Goal: Navigation & Orientation: Find specific page/section

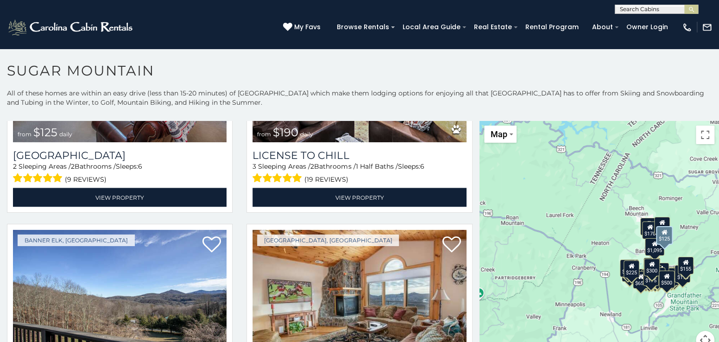
scroll to position [3011, 0]
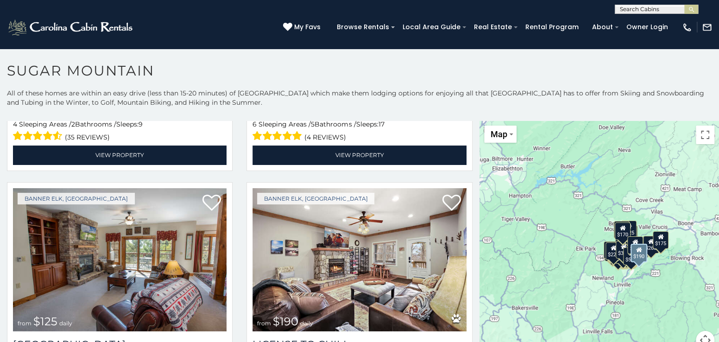
scroll to position [2776, 0]
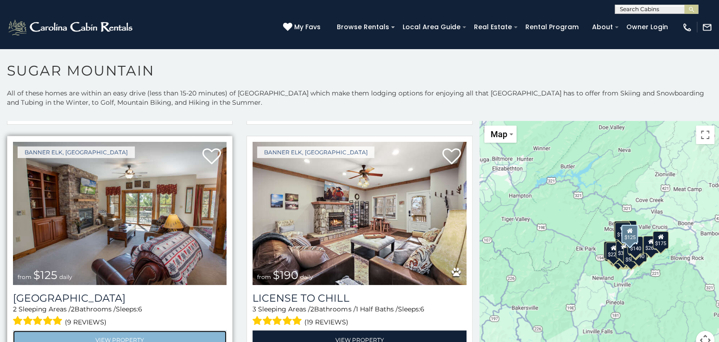
click at [125, 330] on link "View Property" at bounding box center [120, 339] width 214 height 19
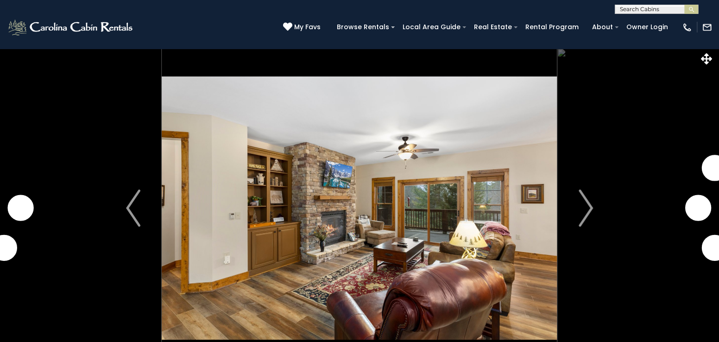
scroll to position [46, 0]
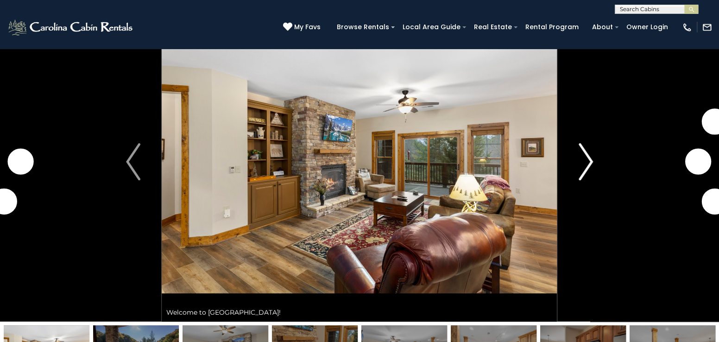
click at [586, 158] on img "Next" at bounding box center [586, 161] width 14 height 37
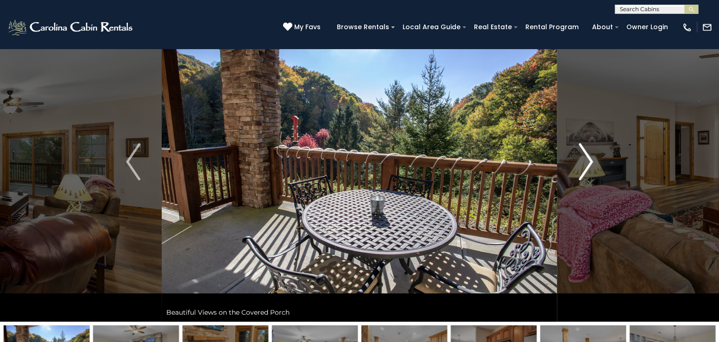
click at [586, 158] on img "Next" at bounding box center [586, 161] width 14 height 37
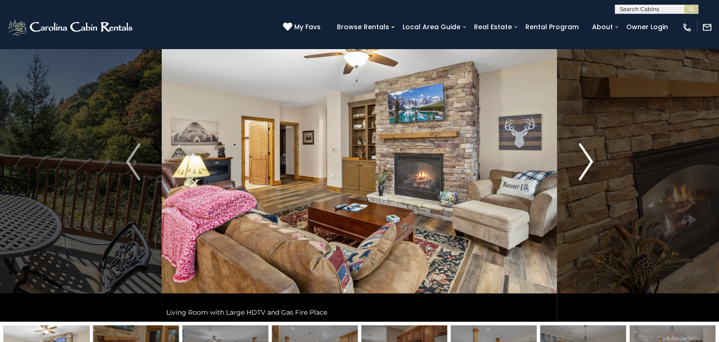
click at [587, 158] on img "Next" at bounding box center [586, 161] width 14 height 37
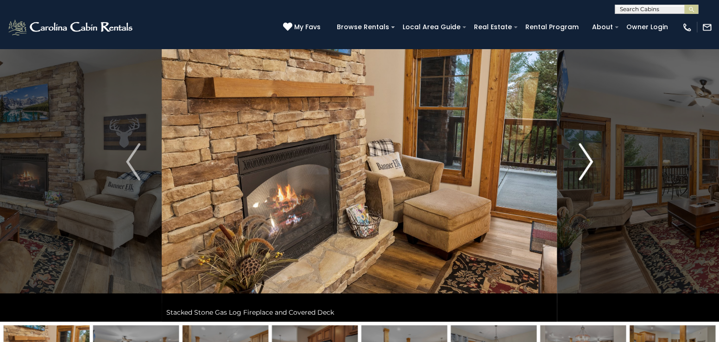
click at [587, 158] on img "Next" at bounding box center [586, 161] width 14 height 37
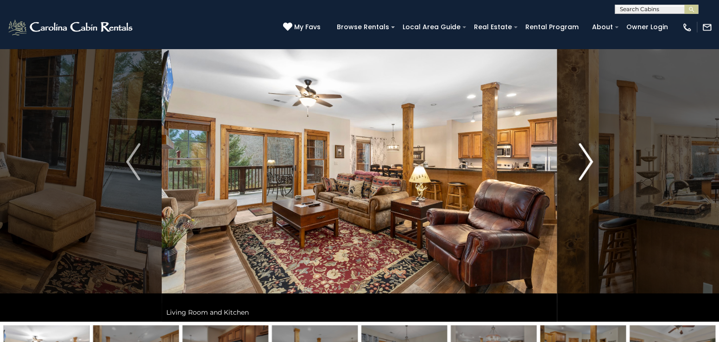
click at [587, 157] on img "Next" at bounding box center [586, 161] width 14 height 37
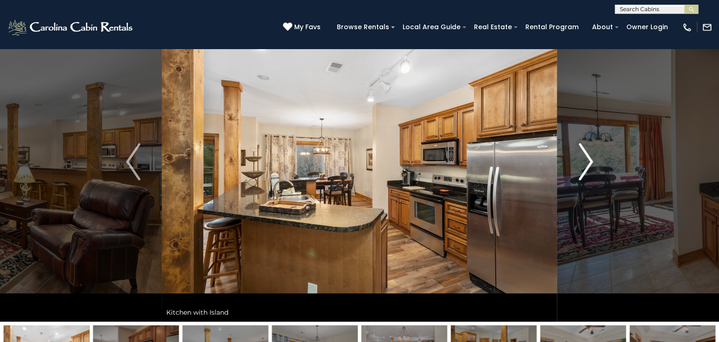
click at [587, 157] on img "Next" at bounding box center [586, 161] width 14 height 37
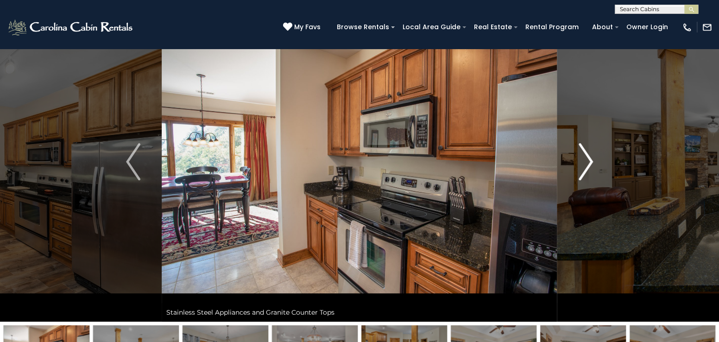
click at [587, 157] on img "Next" at bounding box center [586, 161] width 14 height 37
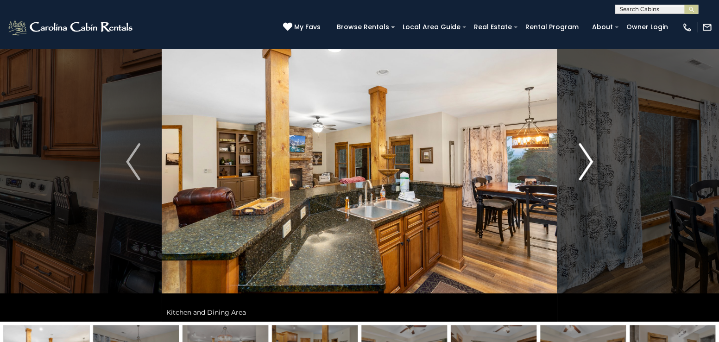
click at [587, 157] on img "Next" at bounding box center [586, 161] width 14 height 37
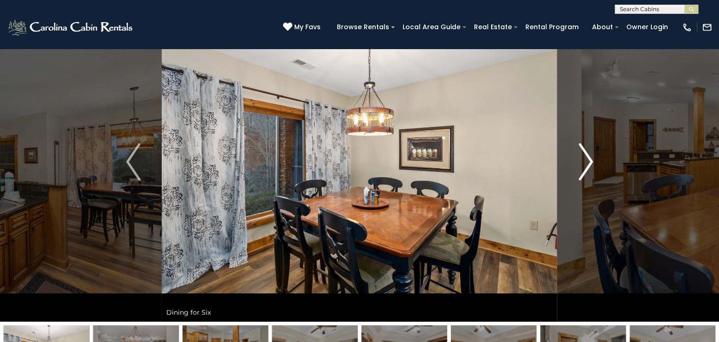
click at [587, 157] on img "Next" at bounding box center [586, 161] width 14 height 37
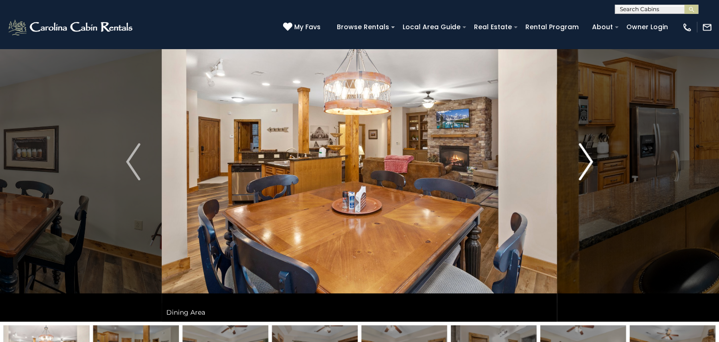
click at [587, 157] on img "Next" at bounding box center [586, 161] width 14 height 37
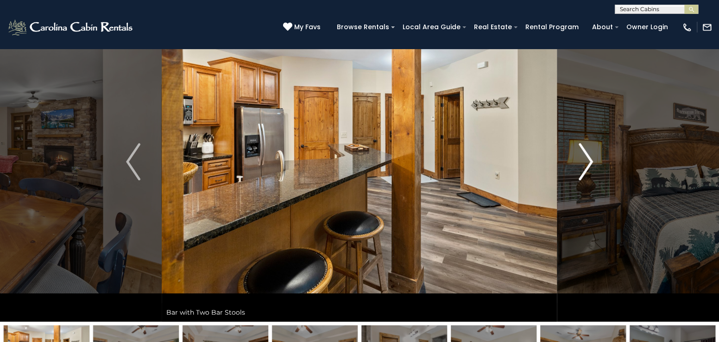
click at [587, 157] on img "Next" at bounding box center [586, 161] width 14 height 37
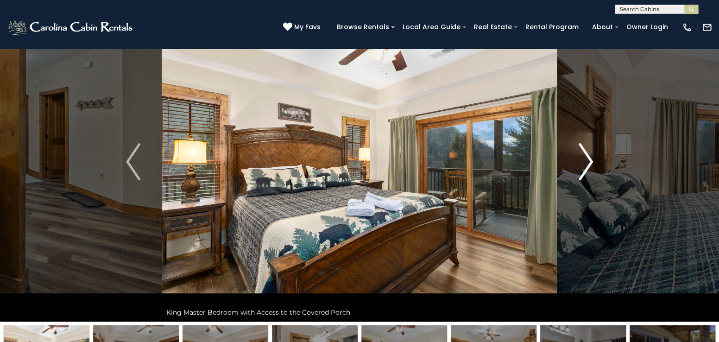
click at [587, 157] on img "Next" at bounding box center [586, 161] width 14 height 37
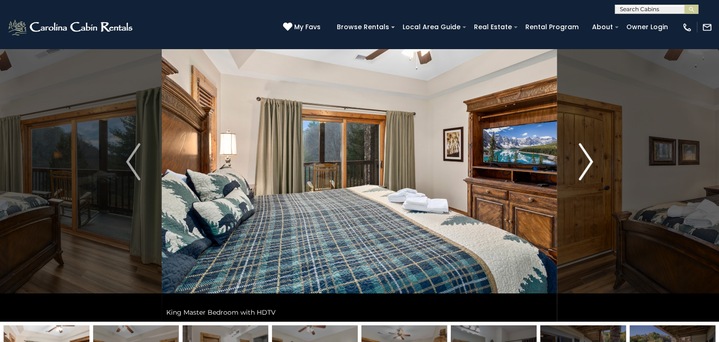
click at [587, 157] on img "Next" at bounding box center [586, 161] width 14 height 37
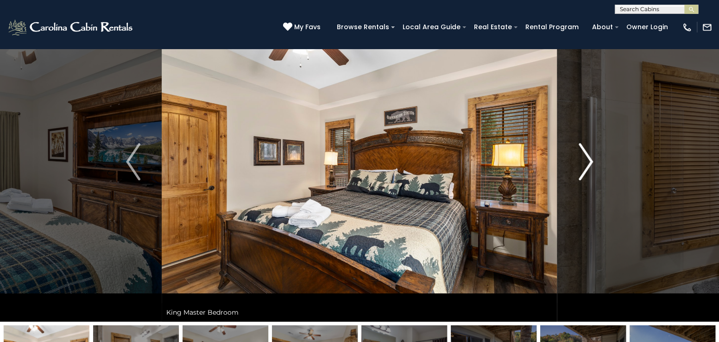
click at [587, 157] on img "Next" at bounding box center [586, 161] width 14 height 37
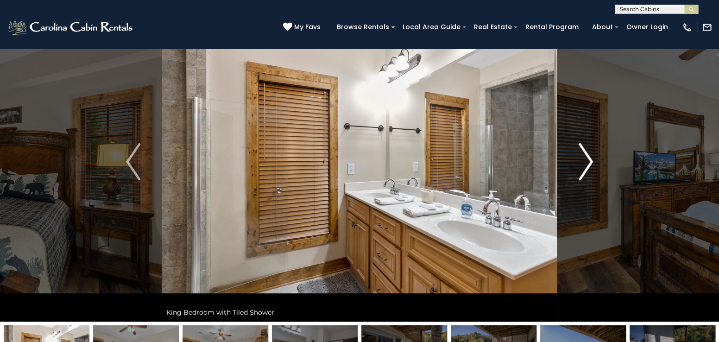
click at [587, 157] on img "Next" at bounding box center [586, 161] width 14 height 37
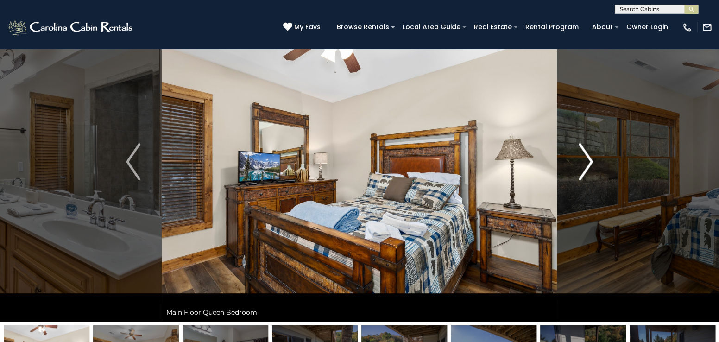
click at [587, 157] on img "Next" at bounding box center [586, 161] width 14 height 37
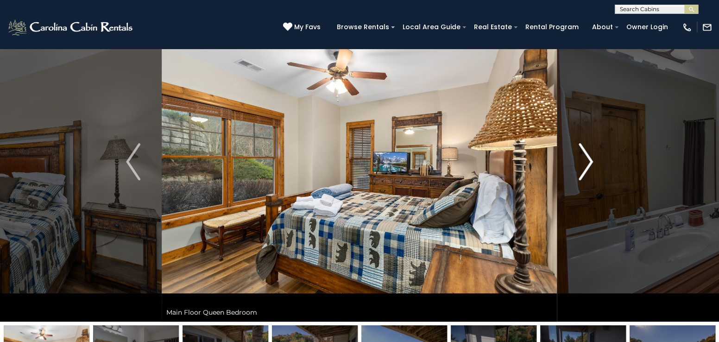
click at [587, 157] on img "Next" at bounding box center [586, 161] width 14 height 37
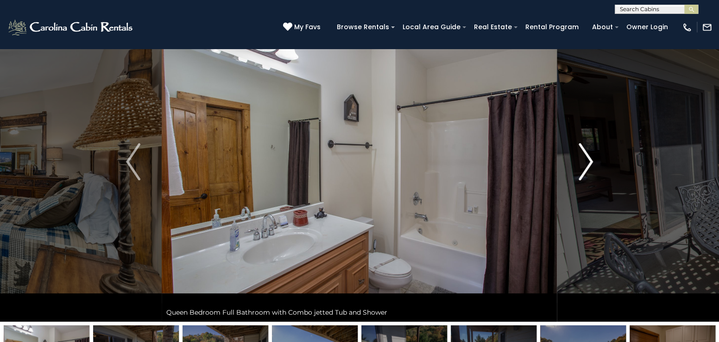
click at [587, 157] on img "Next" at bounding box center [586, 161] width 14 height 37
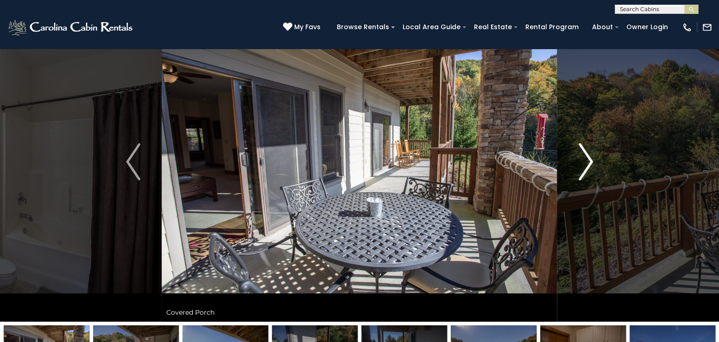
click at [587, 157] on img "Next" at bounding box center [586, 161] width 14 height 37
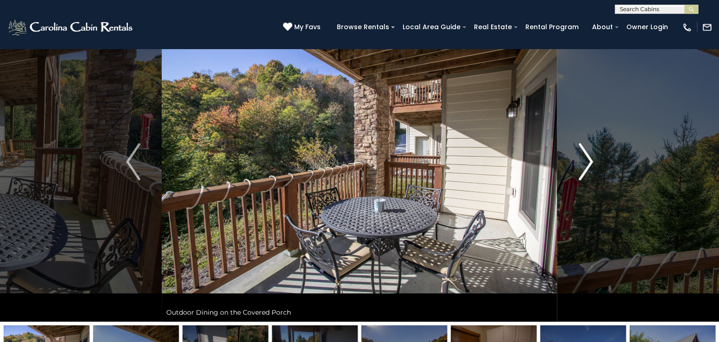
click at [587, 157] on img "Next" at bounding box center [586, 161] width 14 height 37
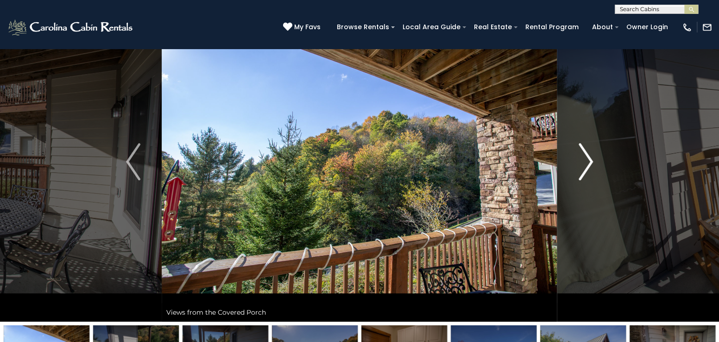
click at [587, 157] on img "Next" at bounding box center [586, 161] width 14 height 37
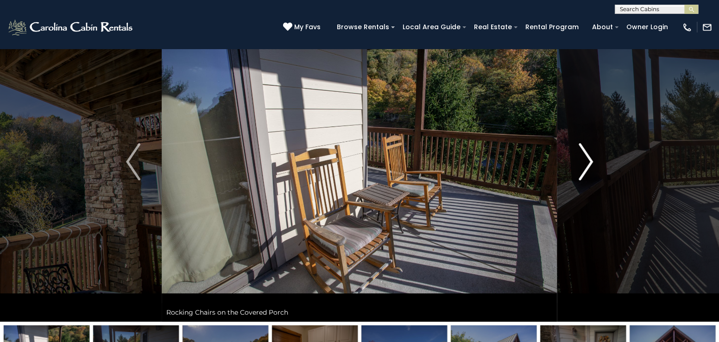
click at [587, 157] on img "Next" at bounding box center [586, 161] width 14 height 37
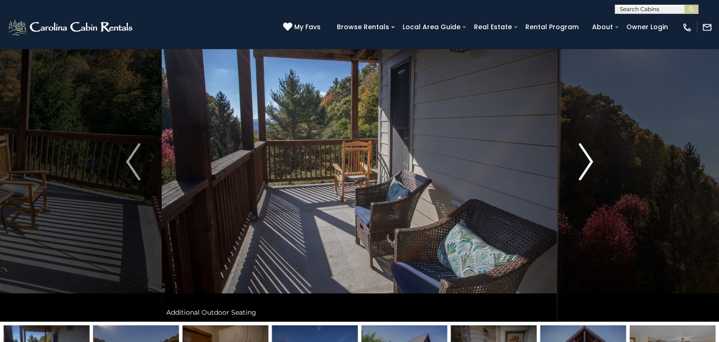
click at [587, 157] on img "Next" at bounding box center [586, 161] width 14 height 37
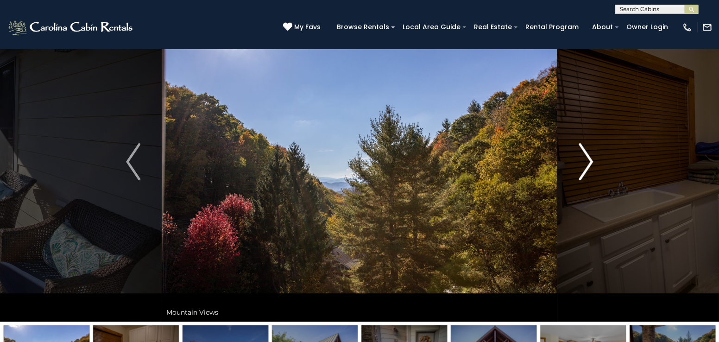
click at [587, 157] on img "Next" at bounding box center [586, 161] width 14 height 37
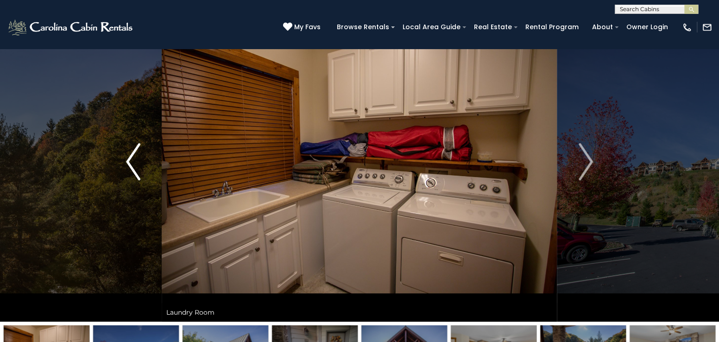
click at [136, 160] on img "Previous" at bounding box center [133, 161] width 14 height 37
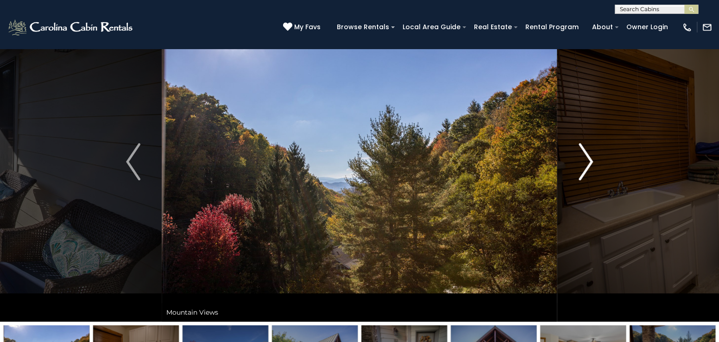
click at [585, 157] on img "Next" at bounding box center [586, 161] width 14 height 37
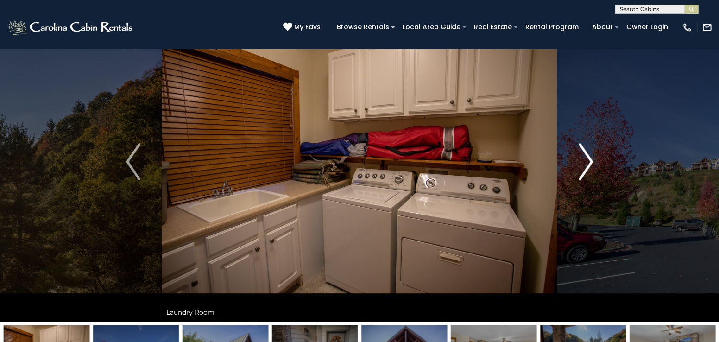
click at [585, 158] on img "Next" at bounding box center [586, 161] width 14 height 37
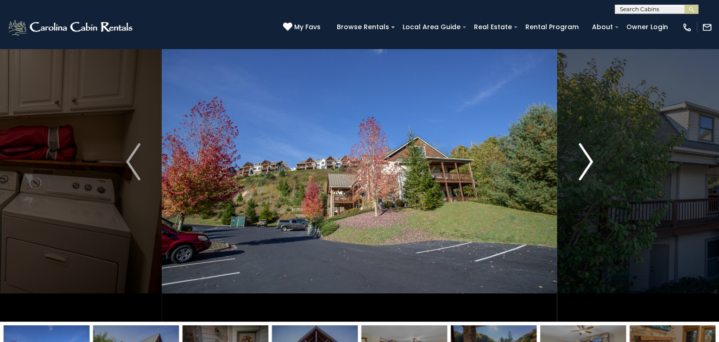
click at [584, 158] on img "Next" at bounding box center [586, 161] width 14 height 37
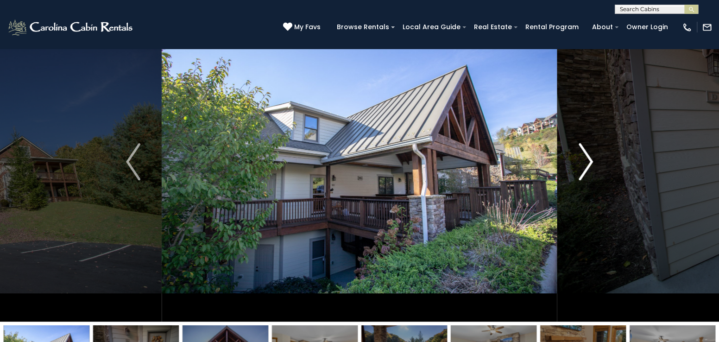
click at [584, 158] on img "Next" at bounding box center [586, 161] width 14 height 37
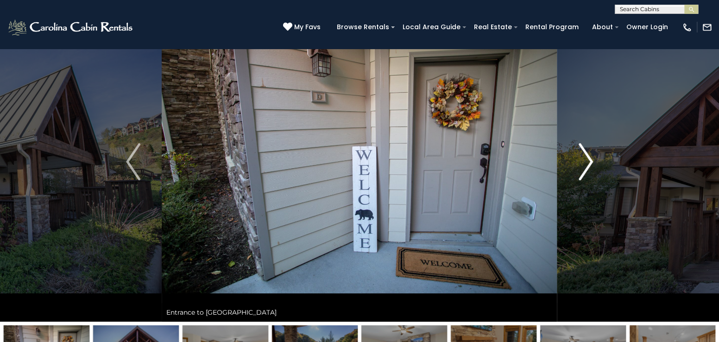
click at [584, 158] on img "Next" at bounding box center [586, 161] width 14 height 37
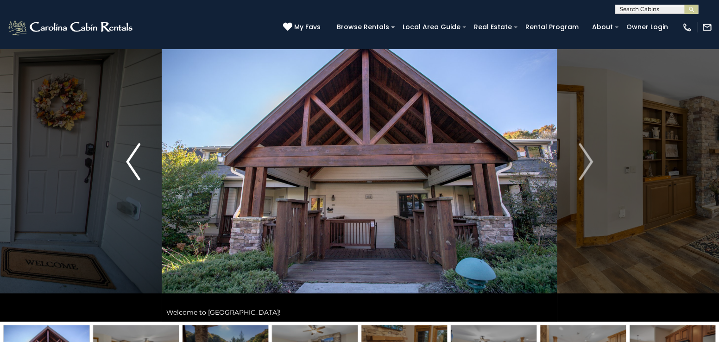
click at [126, 156] on img "Previous" at bounding box center [133, 161] width 14 height 37
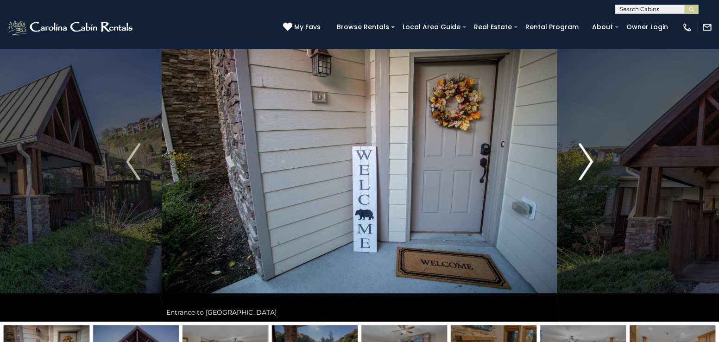
click at [589, 158] on img "Next" at bounding box center [586, 161] width 14 height 37
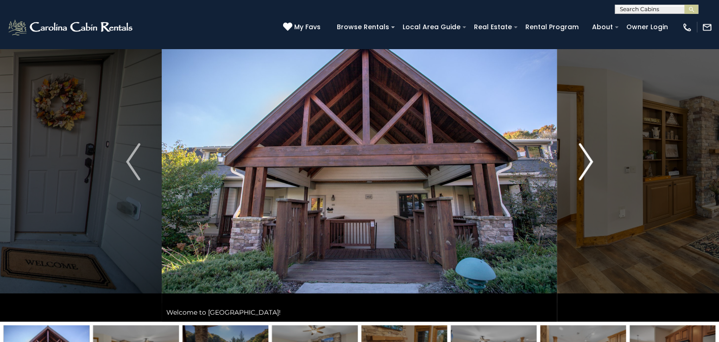
click at [587, 157] on img "Next" at bounding box center [586, 161] width 14 height 37
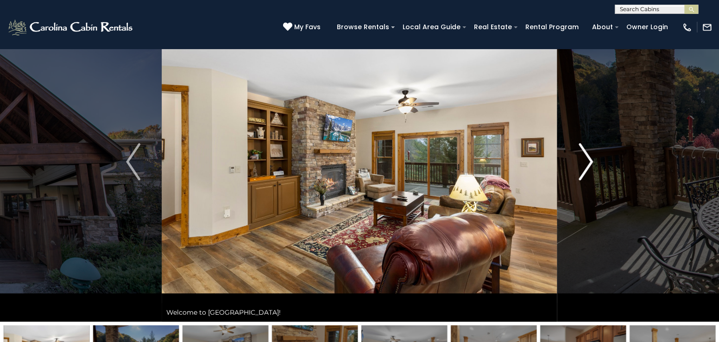
click at [587, 157] on img "Next" at bounding box center [586, 161] width 14 height 37
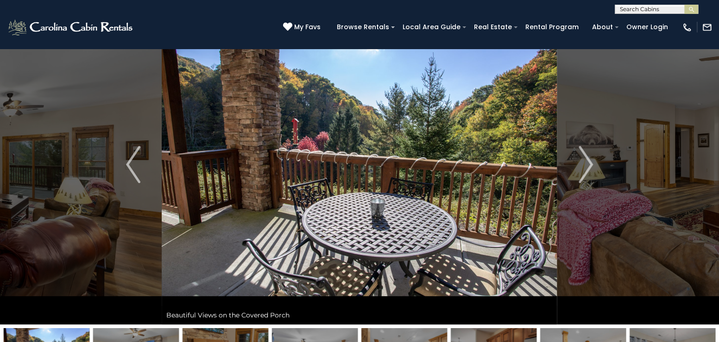
scroll to position [0, 0]
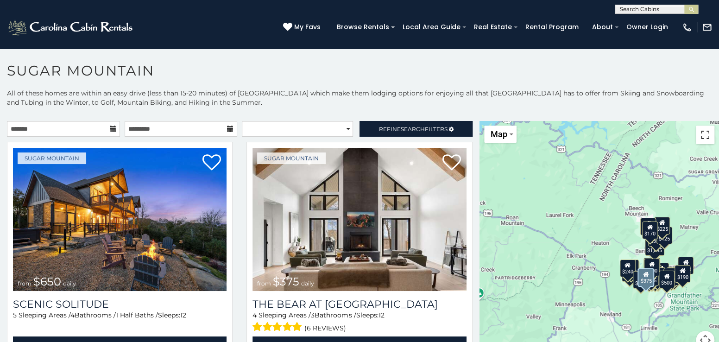
click at [701, 135] on button "Toggle fullscreen view" at bounding box center [705, 135] width 19 height 19
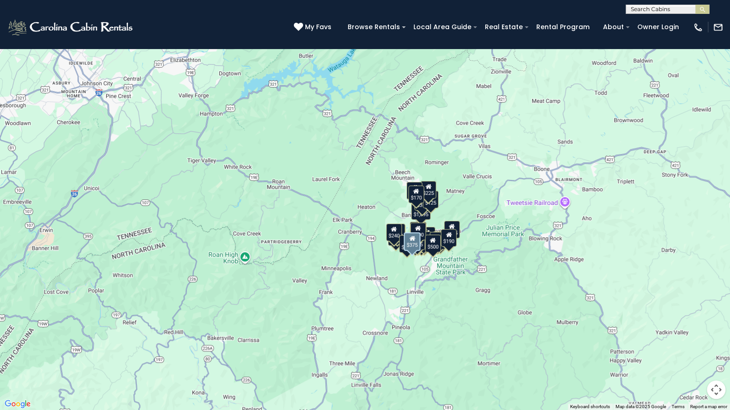
click at [318, 255] on div "$650 $375 $350 $350 $200 $375 $195 $265 $190 $175 $290 $155 $175 $345 $1,095 $1…" at bounding box center [365, 205] width 730 height 410
click at [714, 341] on button "Map camera controls" at bounding box center [715, 390] width 19 height 19
click at [692, 341] on button "Zoom out" at bounding box center [692, 390] width 19 height 19
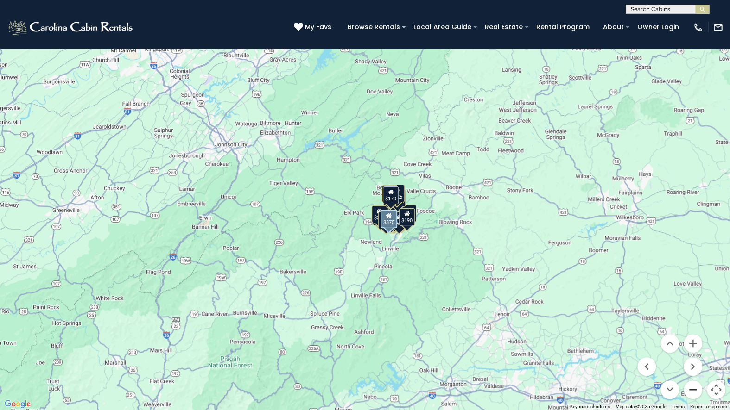
click at [692, 341] on button "Zoom out" at bounding box center [692, 390] width 19 height 19
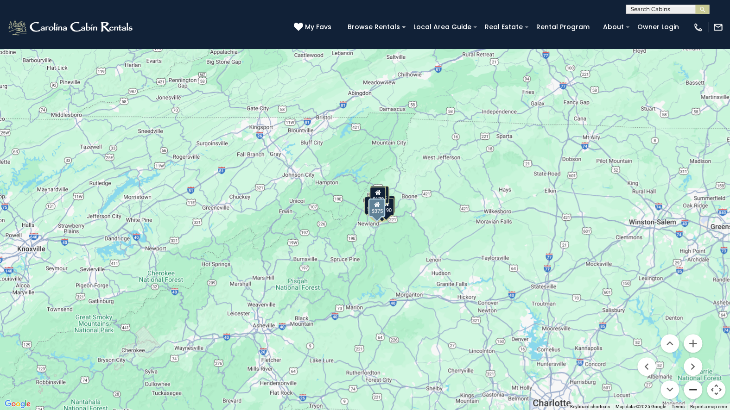
click at [692, 341] on button "Zoom out" at bounding box center [692, 390] width 19 height 19
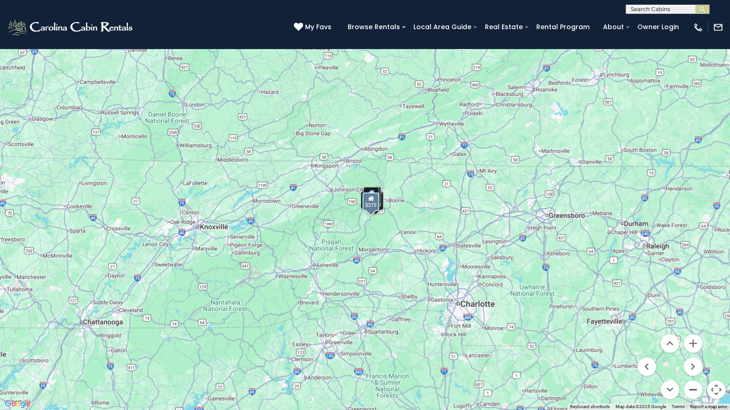
click at [692, 341] on button "Zoom out" at bounding box center [692, 390] width 19 height 19
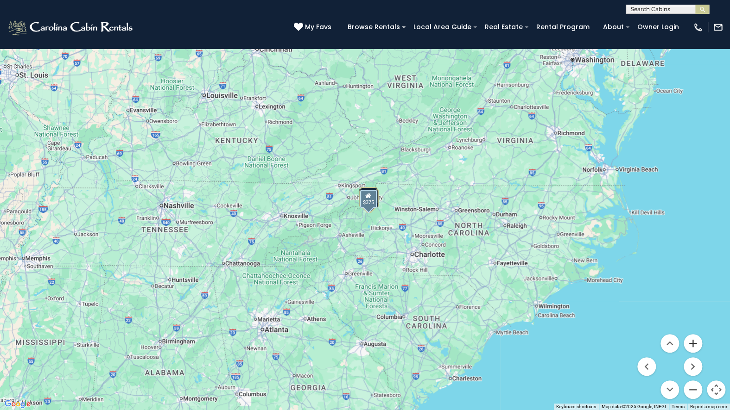
click at [692, 341] on button "Zoom in" at bounding box center [692, 343] width 19 height 19
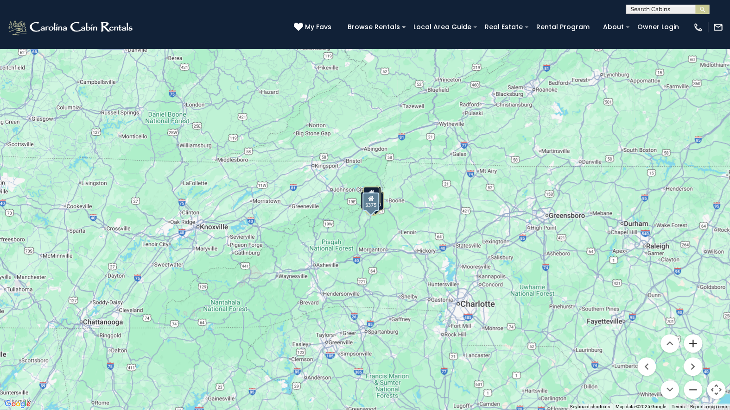
click at [692, 341] on button "Zoom in" at bounding box center [692, 343] width 19 height 19
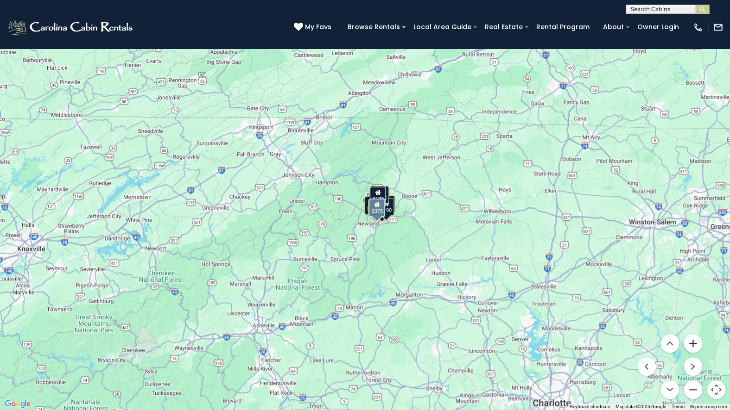
click at [690, 341] on button "Zoom in" at bounding box center [692, 343] width 19 height 19
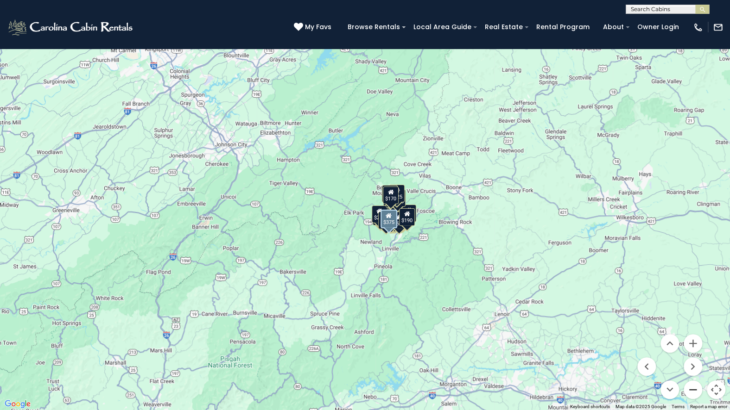
click at [690, 341] on button "Zoom out" at bounding box center [692, 390] width 19 height 19
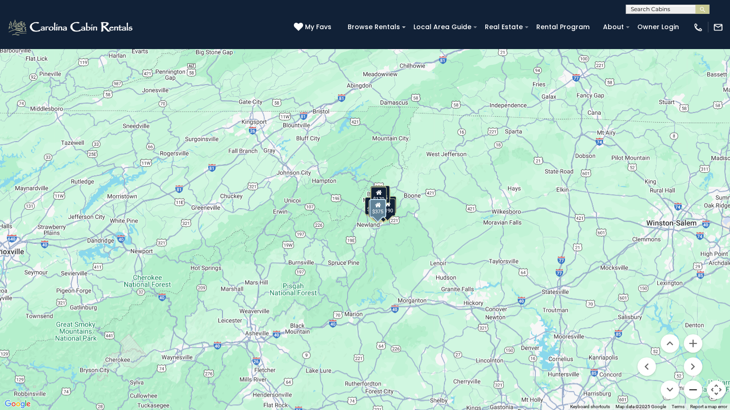
click at [690, 341] on button "Zoom out" at bounding box center [692, 390] width 19 height 19
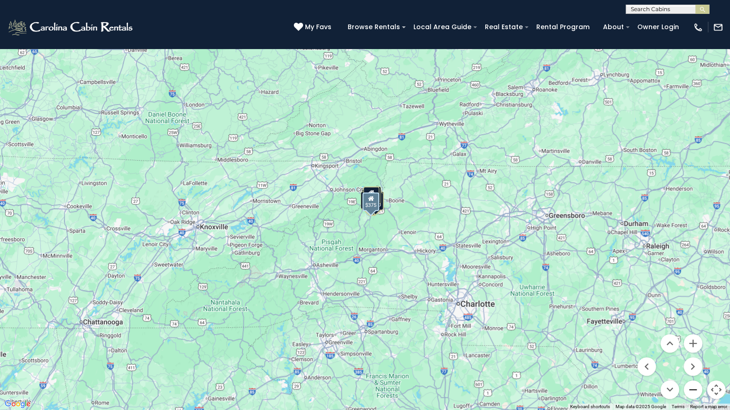
click at [690, 341] on button "Zoom out" at bounding box center [692, 390] width 19 height 19
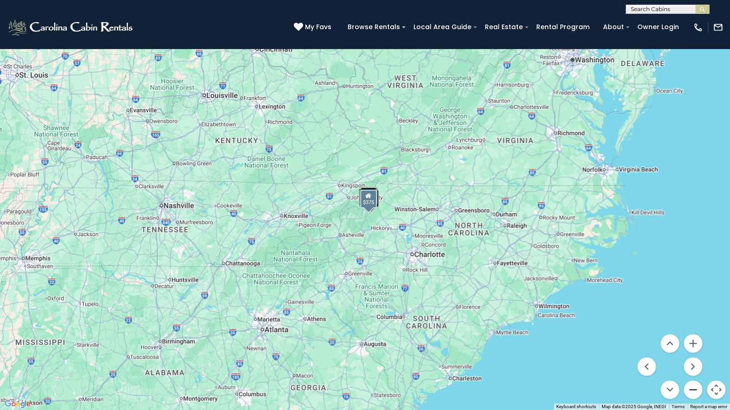
click at [690, 341] on button "Zoom out" at bounding box center [692, 390] width 19 height 19
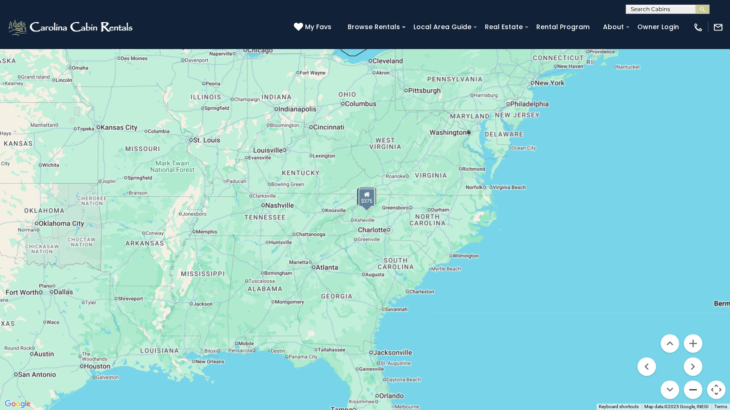
click at [693, 341] on button "Zoom out" at bounding box center [692, 390] width 19 height 19
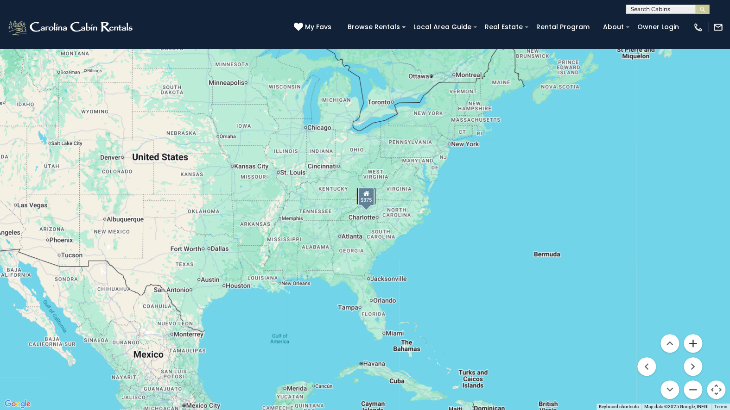
click at [695, 341] on button "Zoom in" at bounding box center [692, 343] width 19 height 19
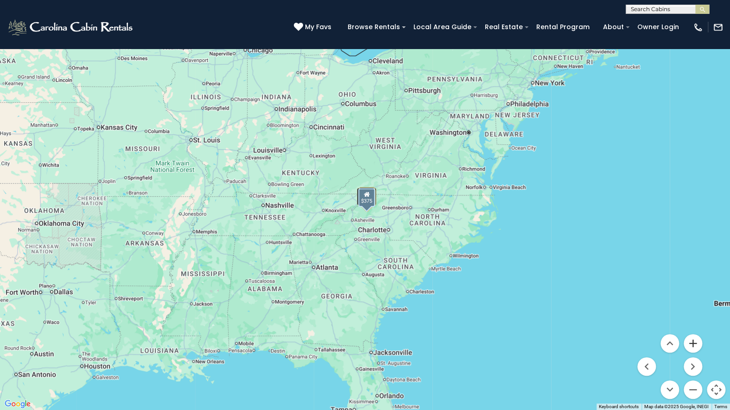
click at [695, 341] on button "Zoom in" at bounding box center [692, 343] width 19 height 19
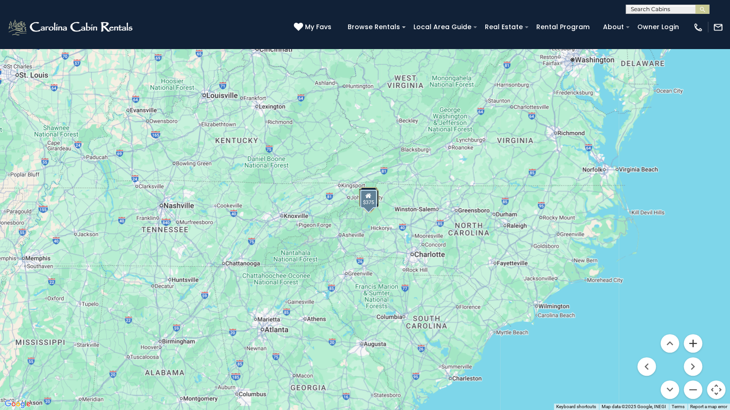
click at [695, 341] on button "Zoom in" at bounding box center [692, 343] width 19 height 19
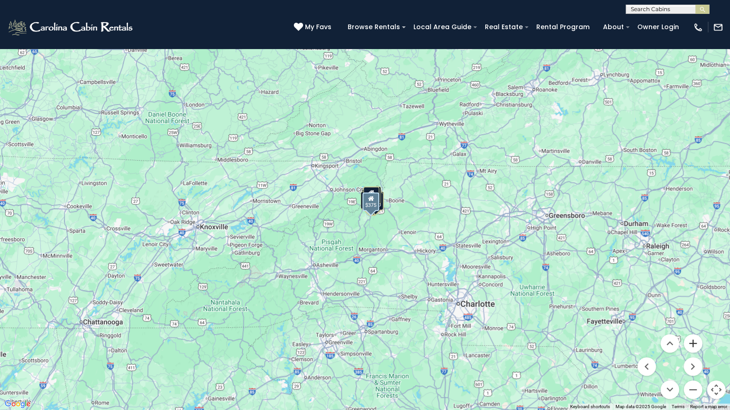
click at [695, 341] on button "Zoom in" at bounding box center [692, 343] width 19 height 19
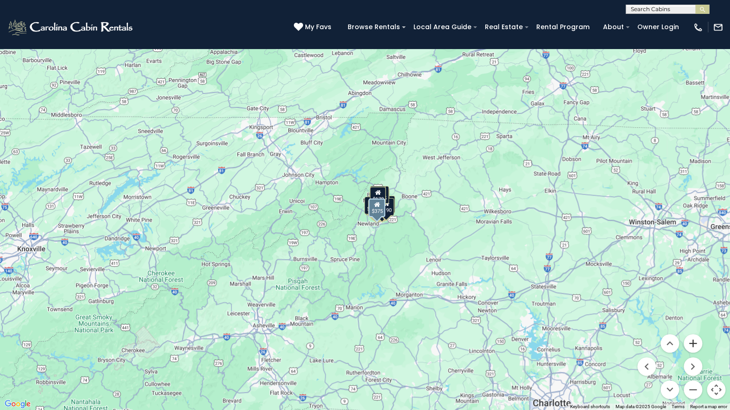
click at [695, 341] on button "Zoom in" at bounding box center [692, 343] width 19 height 19
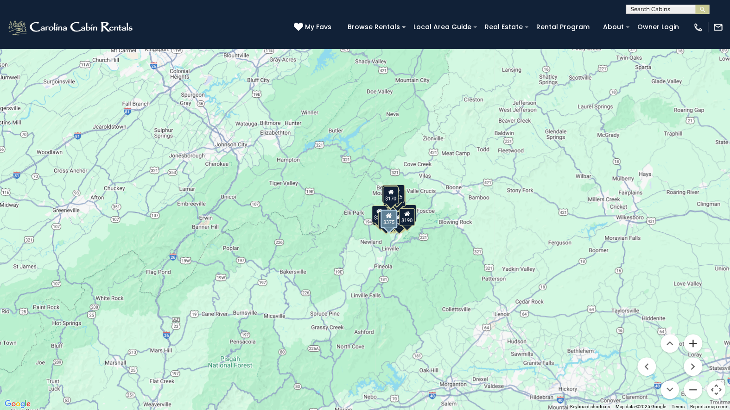
click at [695, 341] on button "Zoom in" at bounding box center [692, 343] width 19 height 19
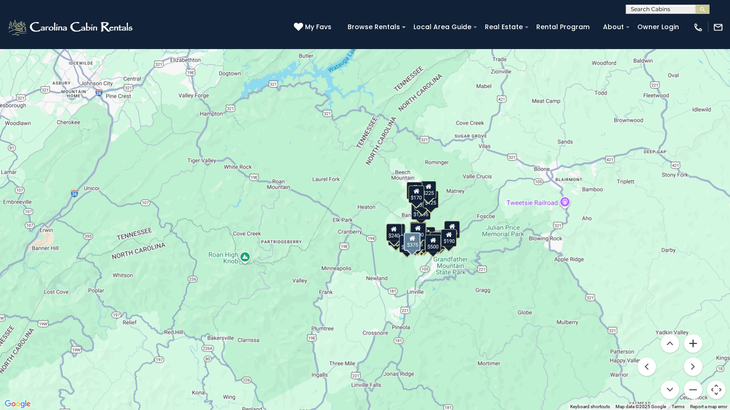
click at [693, 341] on button "Zoom in" at bounding box center [692, 343] width 19 height 19
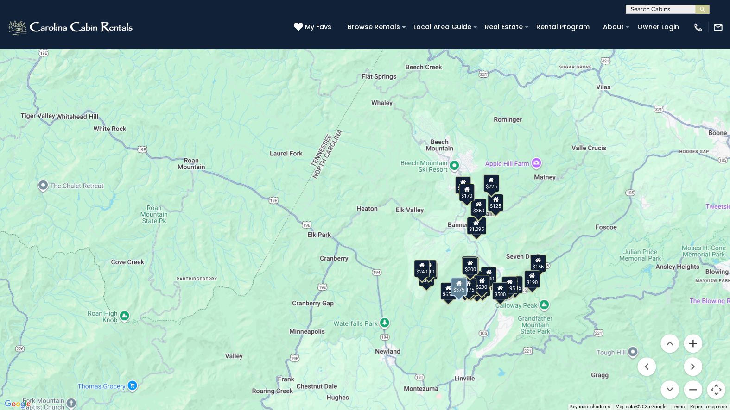
click at [693, 341] on button "Zoom in" at bounding box center [692, 343] width 19 height 19
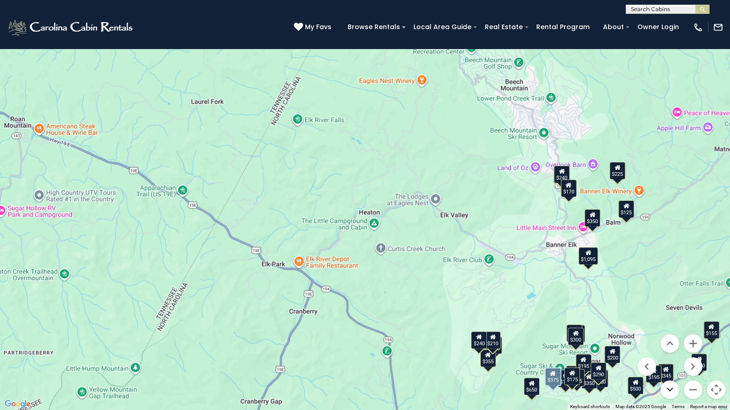
click at [671, 341] on button "Move down" at bounding box center [669, 390] width 19 height 19
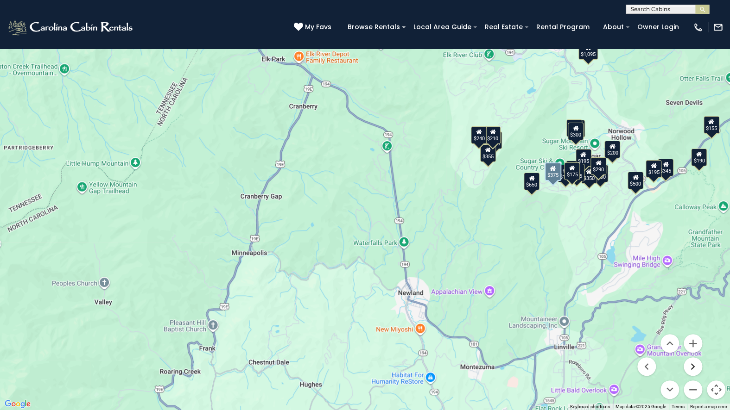
click at [694, 341] on button "Move right" at bounding box center [692, 367] width 19 height 19
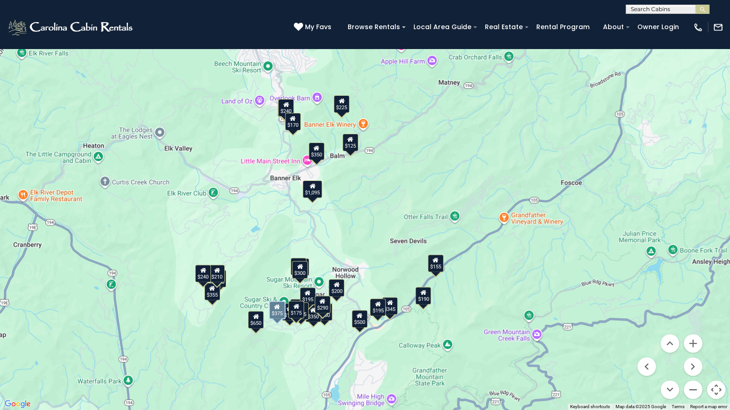
drag, startPoint x: 394, startPoint y: 227, endPoint x: 486, endPoint y: 368, distance: 168.1
click at [484, 341] on div "$650 $375 $350 $350 $200 $375 $195 $265 $190 $175 $290 $155 $175 $345 $1,095 $1…" at bounding box center [365, 205] width 730 height 410
click at [693, 341] on button "Zoom in" at bounding box center [692, 343] width 19 height 19
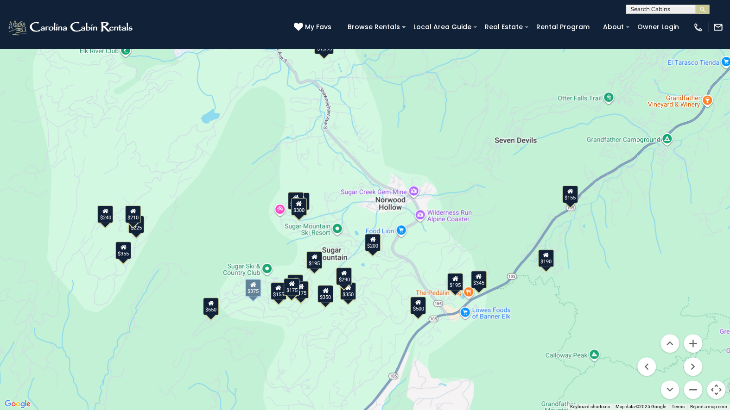
drag, startPoint x: 558, startPoint y: 372, endPoint x: 622, endPoint y: 233, distance: 152.8
click at [622, 233] on div "$650 $375 $350 $350 $200 $375 $195 $265 $190 $175 $290 $155 $175 $345 $1,095 $1…" at bounding box center [365, 205] width 730 height 410
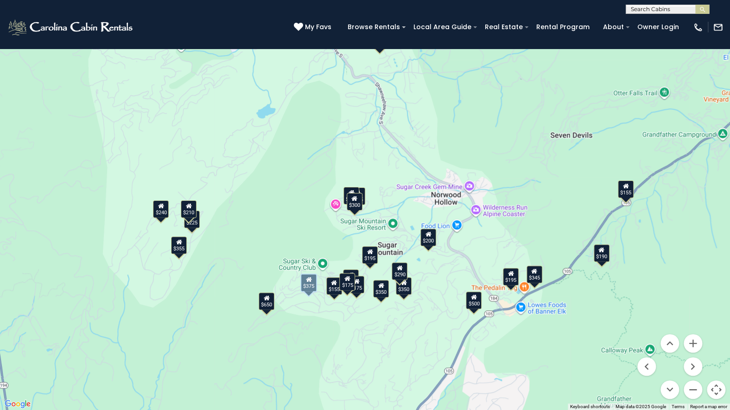
drag, startPoint x: 307, startPoint y: 360, endPoint x: 363, endPoint y: 354, distance: 56.4
click at [363, 341] on div "$650 $375 $350 $350 $200 $375 $195 $265 $190 $175 $290 $155 $175 $345 $1,095 $1…" at bounding box center [365, 205] width 730 height 410
click at [688, 341] on button "Zoom in" at bounding box center [692, 343] width 19 height 19
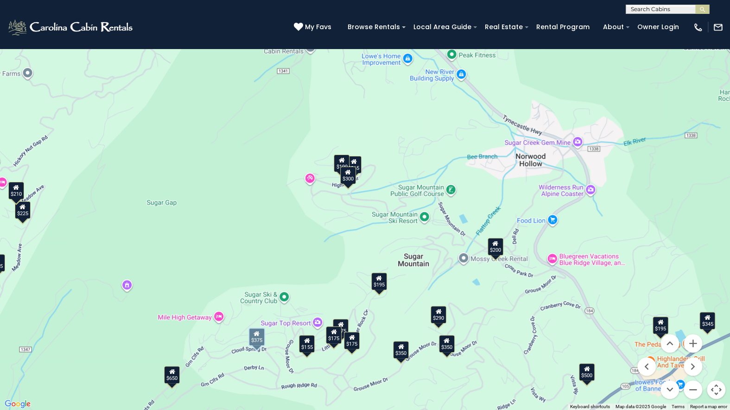
drag, startPoint x: 481, startPoint y: 397, endPoint x: 485, endPoint y: 364, distance: 33.1
click at [485, 341] on div "$650 $375 $350 $350 $200 $375 $195 $265 $190 $175 $290 $155 $175 $345 $1,095 $1…" at bounding box center [365, 205] width 730 height 410
click at [693, 341] on button "Zoom in" at bounding box center [692, 343] width 19 height 19
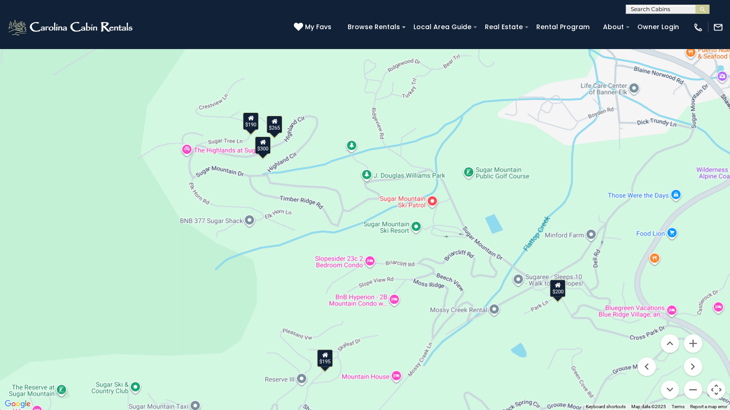
drag, startPoint x: 503, startPoint y: 371, endPoint x: 436, endPoint y: 361, distance: 67.4
click at [436, 341] on div "$650 $375 $350 $350 $200 $375 $195 $265 $190 $175 $290 $155 $175 $345 $1,095 $1…" at bounding box center [365, 205] width 730 height 410
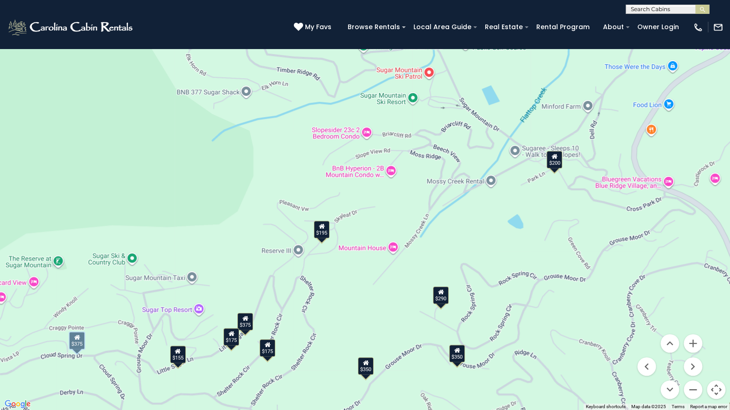
drag, startPoint x: 317, startPoint y: 240, endPoint x: 312, endPoint y: 109, distance: 130.7
click at [312, 109] on div "$650 $375 $350 $350 $200 $375 $195 $265 $190 $175 $290 $155 $175 $345 $1,095 $1…" at bounding box center [365, 205] width 730 height 410
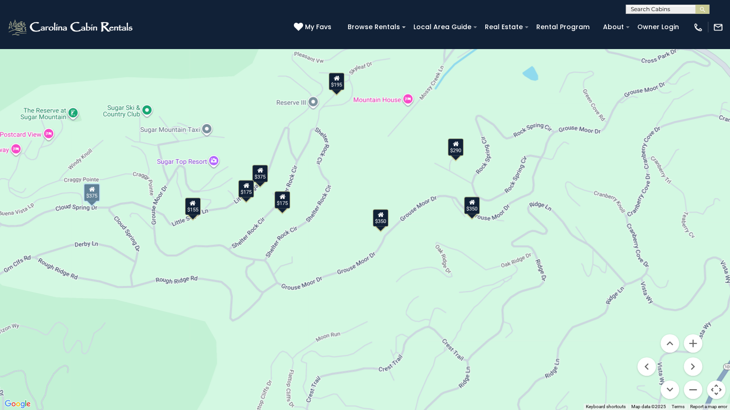
drag, startPoint x: 383, startPoint y: 303, endPoint x: 402, endPoint y: 151, distance: 152.2
click at [402, 151] on div "$650 $375 $350 $350 $200 $375 $195 $265 $190 $175 $290 $155 $175 $345 $1,095 $1…" at bounding box center [365, 205] width 730 height 410
click at [690, 341] on button "Zoom out" at bounding box center [692, 390] width 19 height 19
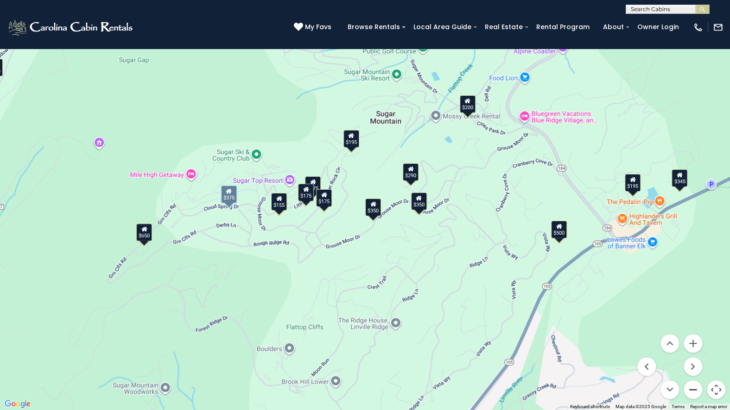
click at [694, 341] on button "Zoom out" at bounding box center [692, 390] width 19 height 19
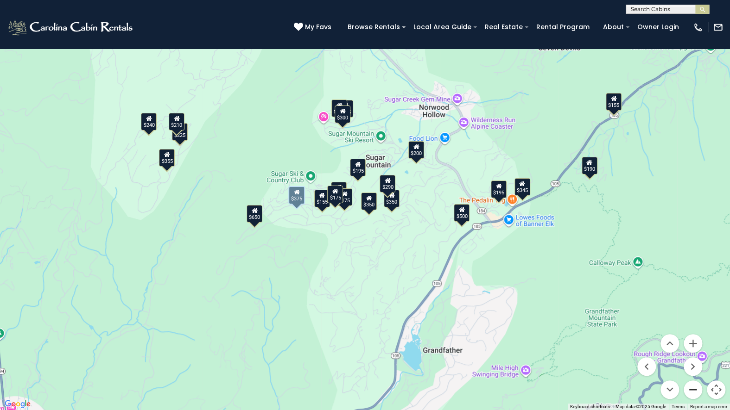
click at [694, 341] on button "Zoom out" at bounding box center [692, 390] width 19 height 19
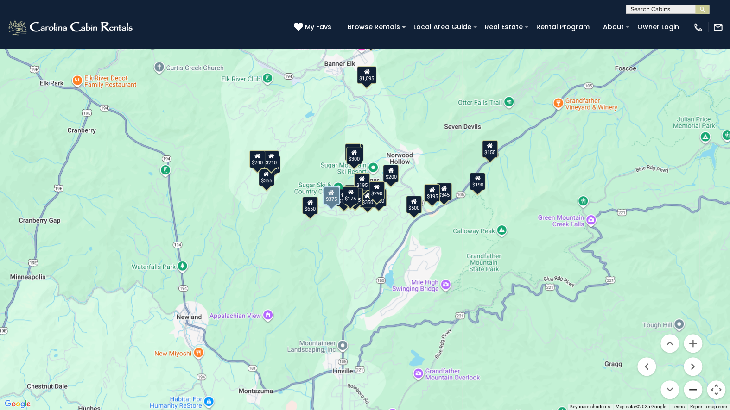
click at [694, 341] on button "Zoom out" at bounding box center [692, 390] width 19 height 19
